Goal: Information Seeking & Learning: Learn about a topic

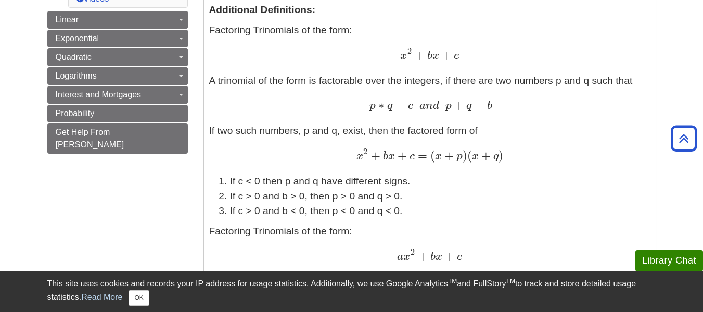
scroll to position [389, 0]
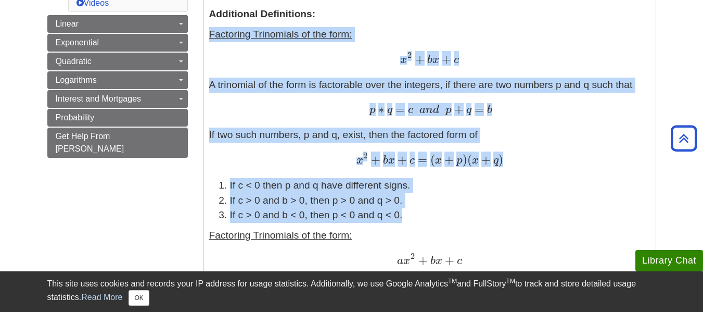
drag, startPoint x: 399, startPoint y: 214, endPoint x: 209, endPoint y: 32, distance: 262.9
click at [209, 32] on div "Definitions: Factoring a polynomial is expressing the polynomial as a product o…" at bounding box center [429, 179] width 441 height 701
copy div "Factoring Trinomials of the form: x 2 + b x + c x 2 + b x + c A trinomial of th…"
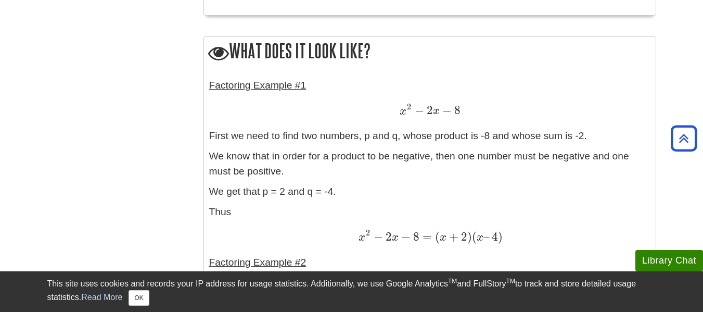
scroll to position [962, 0]
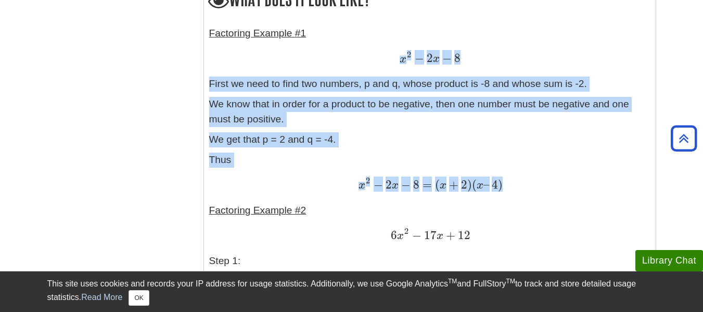
drag, startPoint x: 502, startPoint y: 181, endPoint x: 208, endPoint y: 47, distance: 323.8
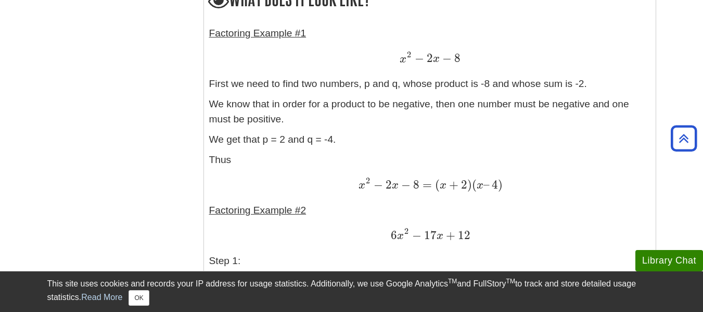
drag, startPoint x: 80, startPoint y: 130, endPoint x: 119, endPoint y: 128, distance: 39.6
click at [80, 129] on div "Menu Set Theory Ratios and Proportions Toggle Dropdown Understanding Ratios & P…" at bounding box center [352, 164] width 625 height 2018
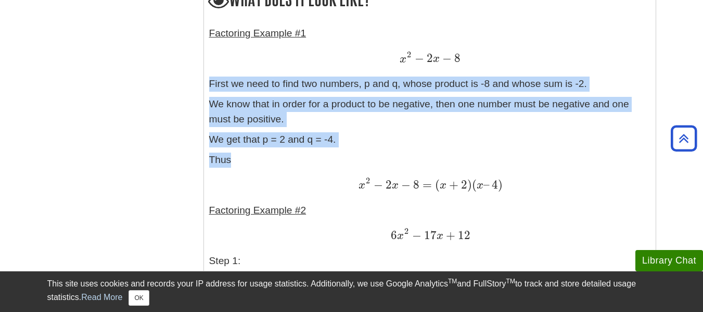
drag, startPoint x: 232, startPoint y: 154, endPoint x: 210, endPoint y: 83, distance: 73.6
copy div "First we need to find two numbers, p and q, whose product is -8 and whose sum i…"
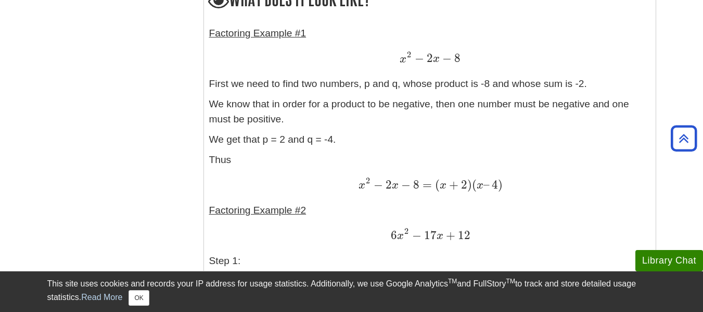
drag, startPoint x: 432, startPoint y: 311, endPoint x: 131, endPoint y: 121, distance: 356.2
click at [131, 121] on div "Menu Set Theory Ratios and Proportions Toggle Dropdown Understanding Ratios & P…" at bounding box center [352, 164] width 625 height 2018
